Goal: Register for event/course

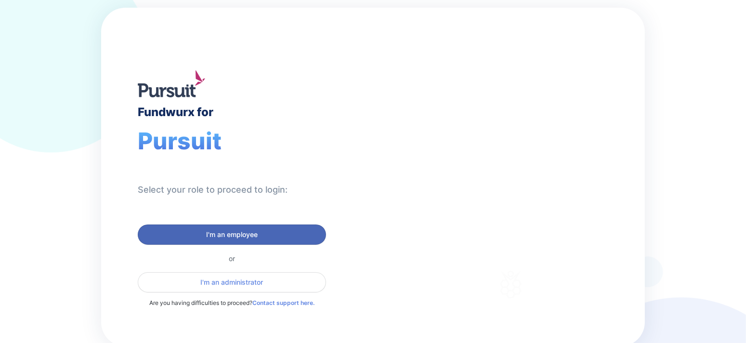
click at [251, 231] on span "I'm an employee" at bounding box center [231, 235] width 51 height 10
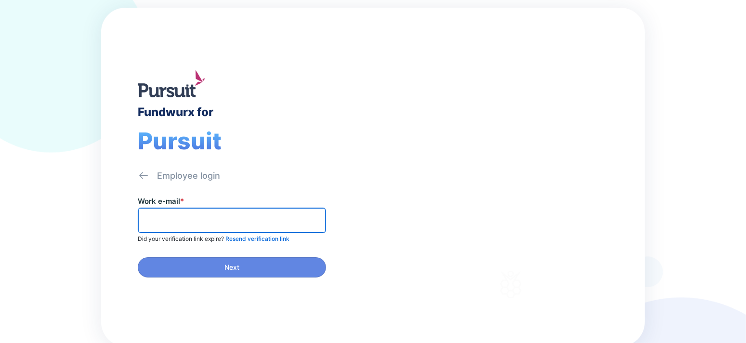
click at [206, 213] on input "text" at bounding box center [232, 220] width 180 height 15
type input "**********"
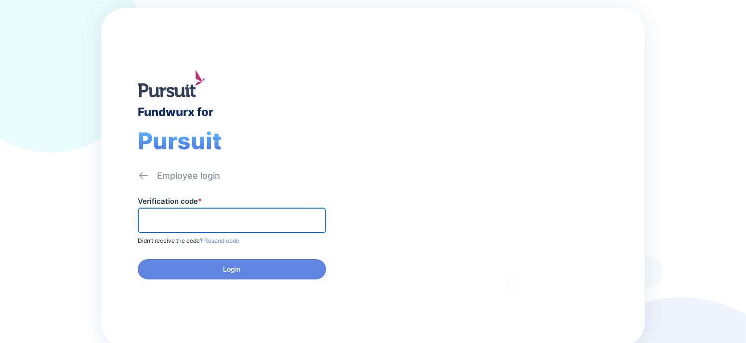
click at [223, 219] on input "text" at bounding box center [232, 220] width 180 height 15
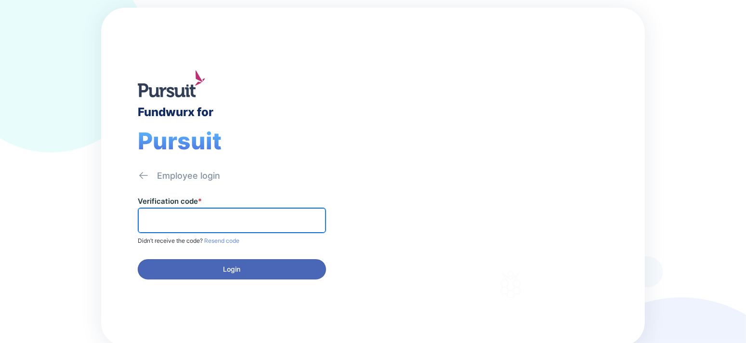
paste input "******"
type input "******"
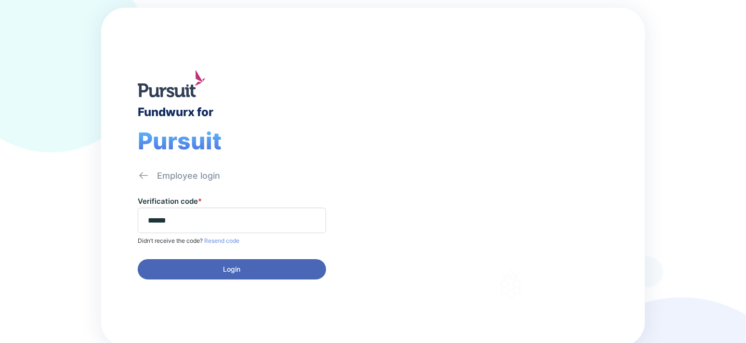
click at [236, 264] on span "Login" at bounding box center [231, 269] width 17 height 10
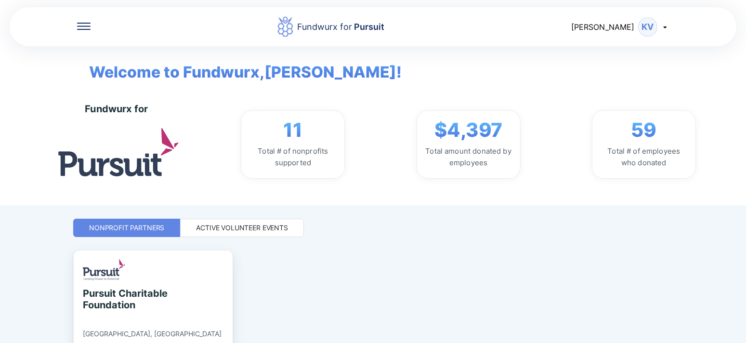
click at [247, 227] on div "Active Volunteer Events" at bounding box center [242, 228] width 92 height 10
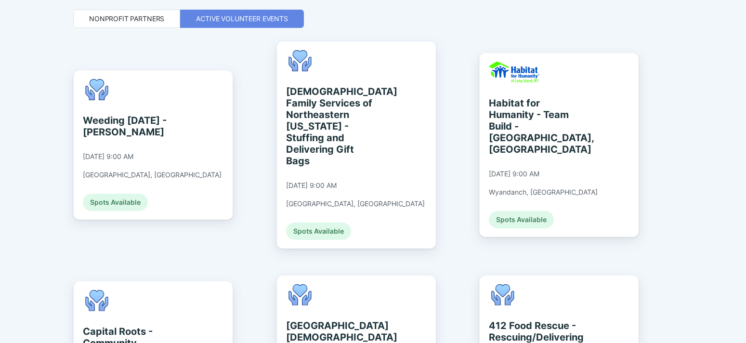
scroll to position [193, 0]
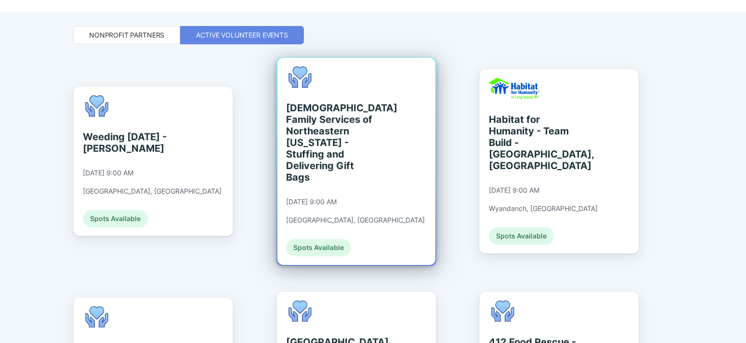
click at [321, 146] on div "[DEMOGRAPHIC_DATA] Family Services of Northeastern [US_STATE] - Stuffing and De…" at bounding box center [330, 142] width 88 height 81
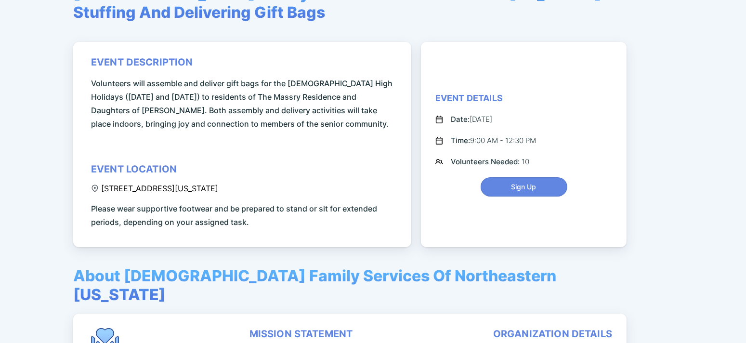
scroll to position [96, 0]
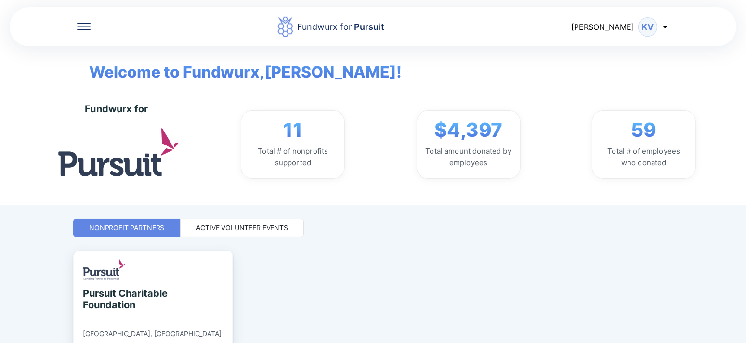
click at [248, 223] on div "Active Volunteer Events" at bounding box center [242, 228] width 92 height 10
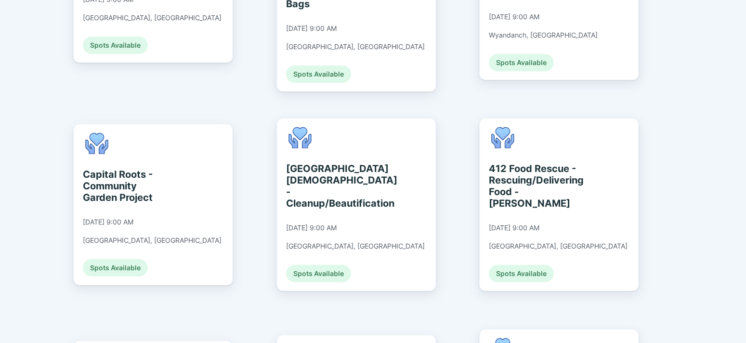
scroll to position [385, 0]
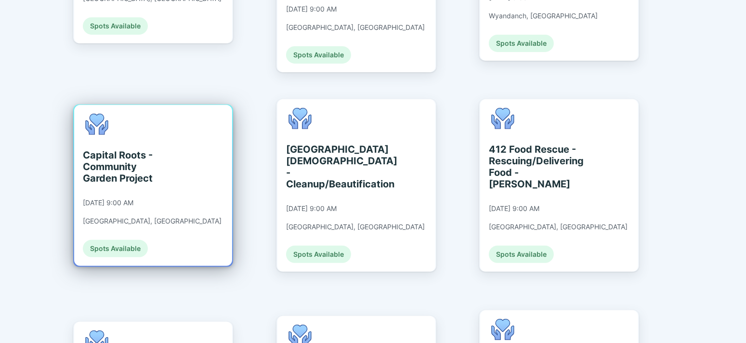
click at [116, 149] on div "Capital Roots - Community Garden Project" at bounding box center [127, 166] width 88 height 35
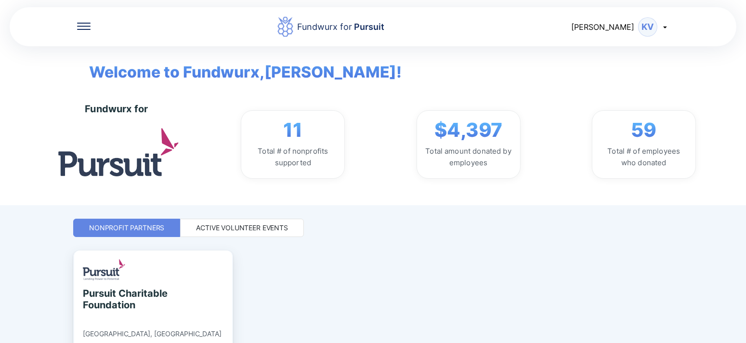
click at [270, 227] on div "Active Volunteer Events" at bounding box center [242, 228] width 92 height 10
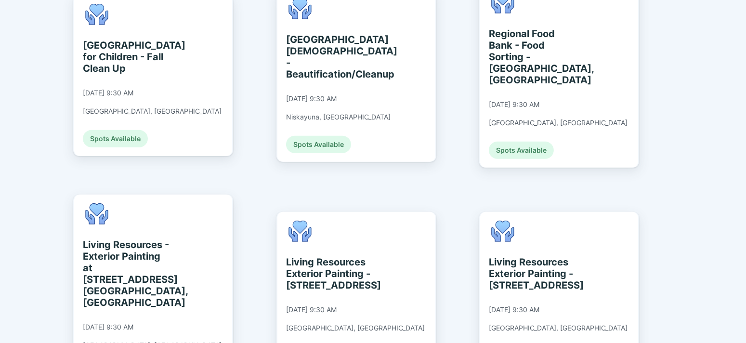
scroll to position [722, 0]
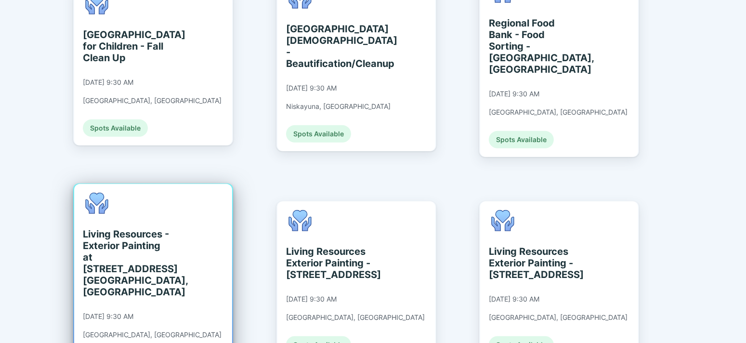
click at [129, 228] on div "Living Resources - Exterior Painting at [STREET_ADDRESS] [GEOGRAPHIC_DATA], [GE…" at bounding box center [127, 262] width 88 height 69
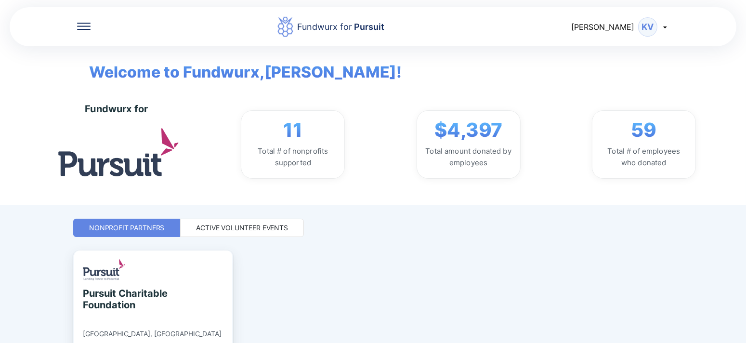
click at [258, 225] on div "Active Volunteer Events" at bounding box center [242, 228] width 92 height 10
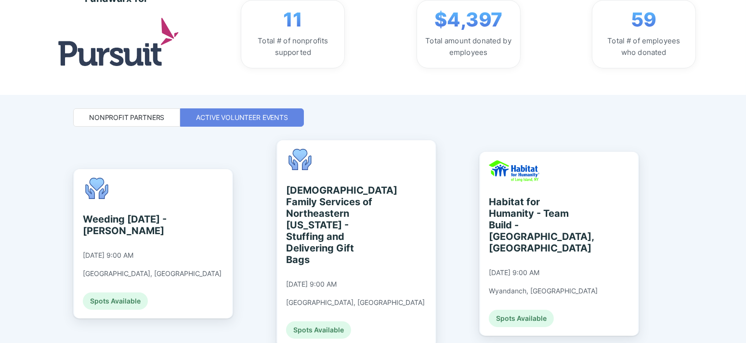
scroll to position [144, 0]
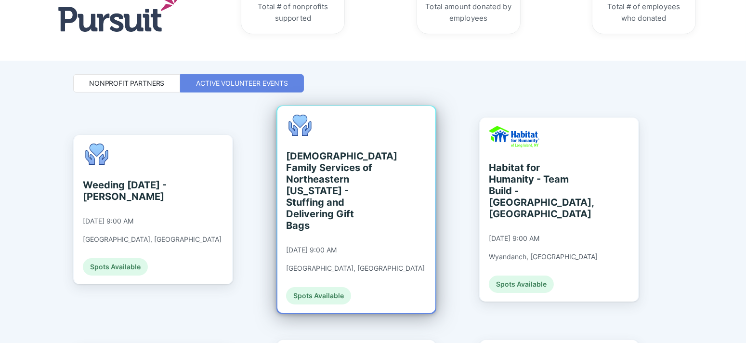
click at [321, 287] on div "Spots Available" at bounding box center [318, 295] width 65 height 17
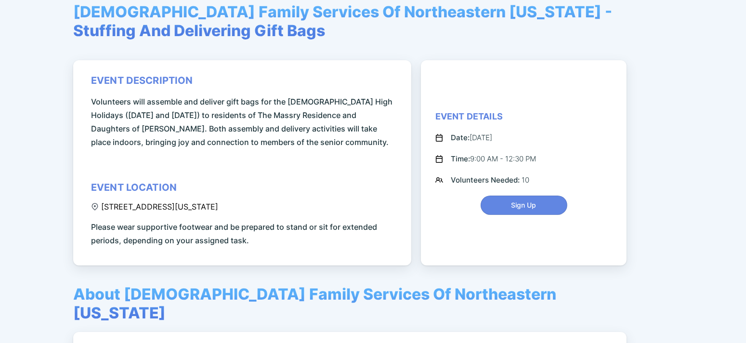
scroll to position [96, 0]
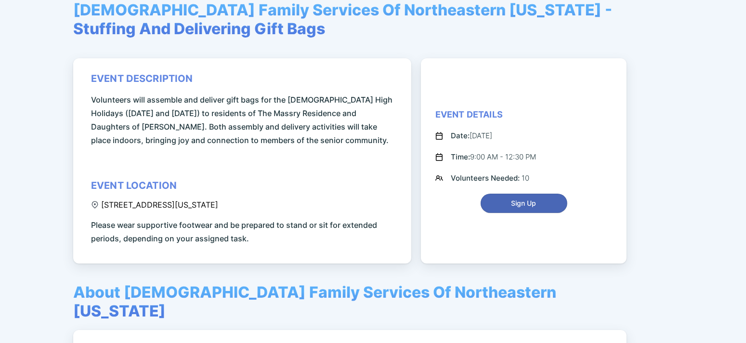
click at [521, 197] on button "Sign Up" at bounding box center [523, 202] width 87 height 19
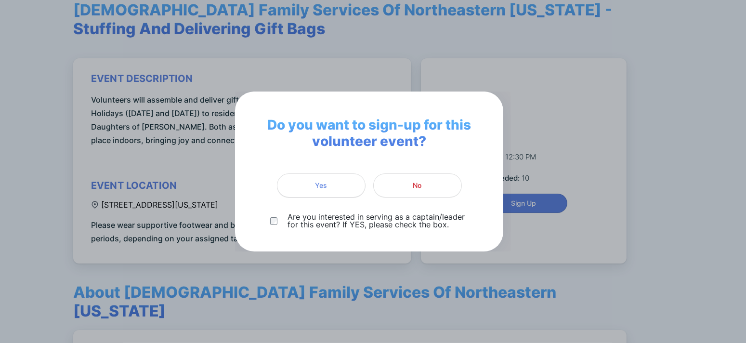
click at [307, 182] on span "Yes" at bounding box center [321, 185] width 76 height 10
